Goal: Task Accomplishment & Management: Use online tool/utility

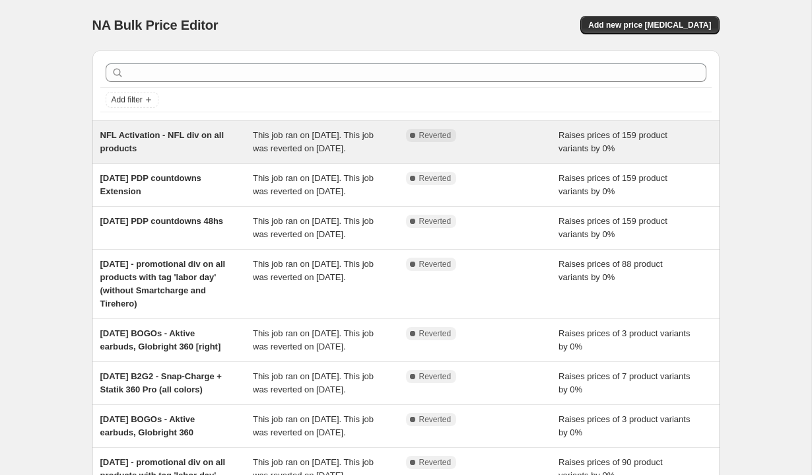
click at [286, 153] on span "This job ran on [DATE]. This job was reverted on [DATE]." at bounding box center [313, 141] width 121 height 23
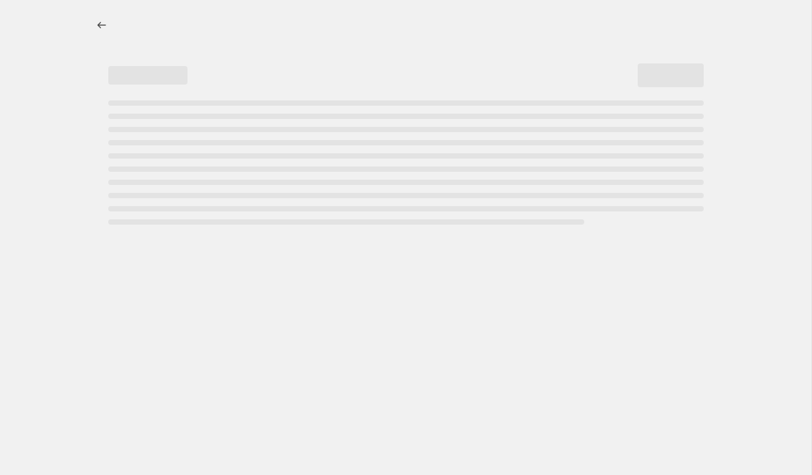
select select "percentage"
select select "no_change"
select select "tag"
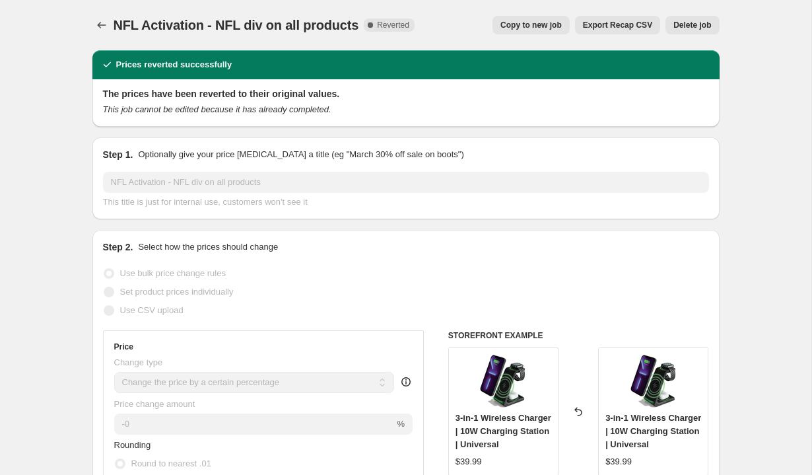
click at [620, 17] on button "Export Recap CSV" at bounding box center [617, 25] width 85 height 18
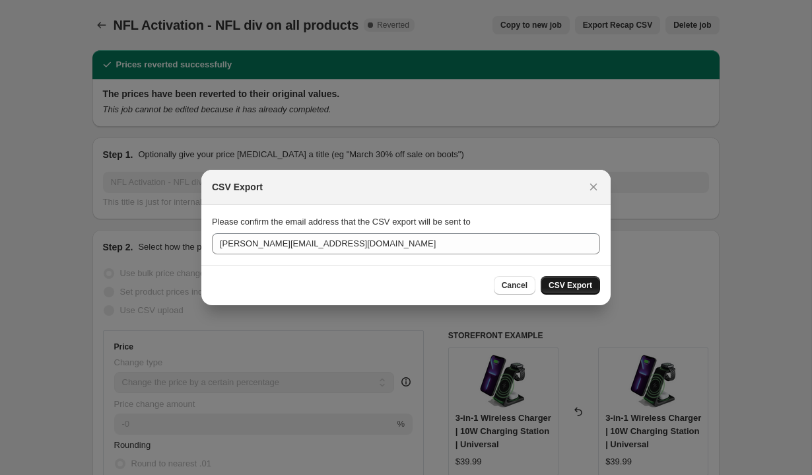
click at [557, 289] on span "CSV Export" at bounding box center [571, 285] width 44 height 11
